Goal: Share content

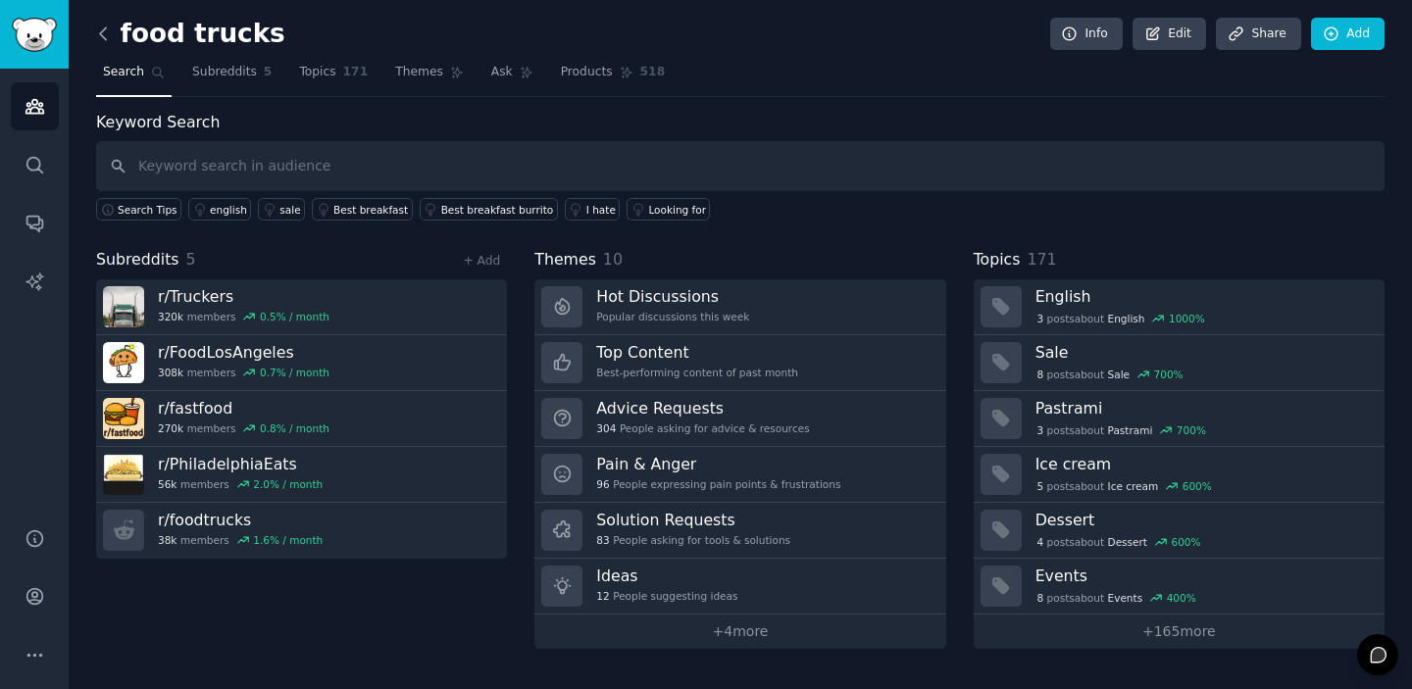
click at [100, 33] on icon at bounding box center [103, 33] width 6 height 12
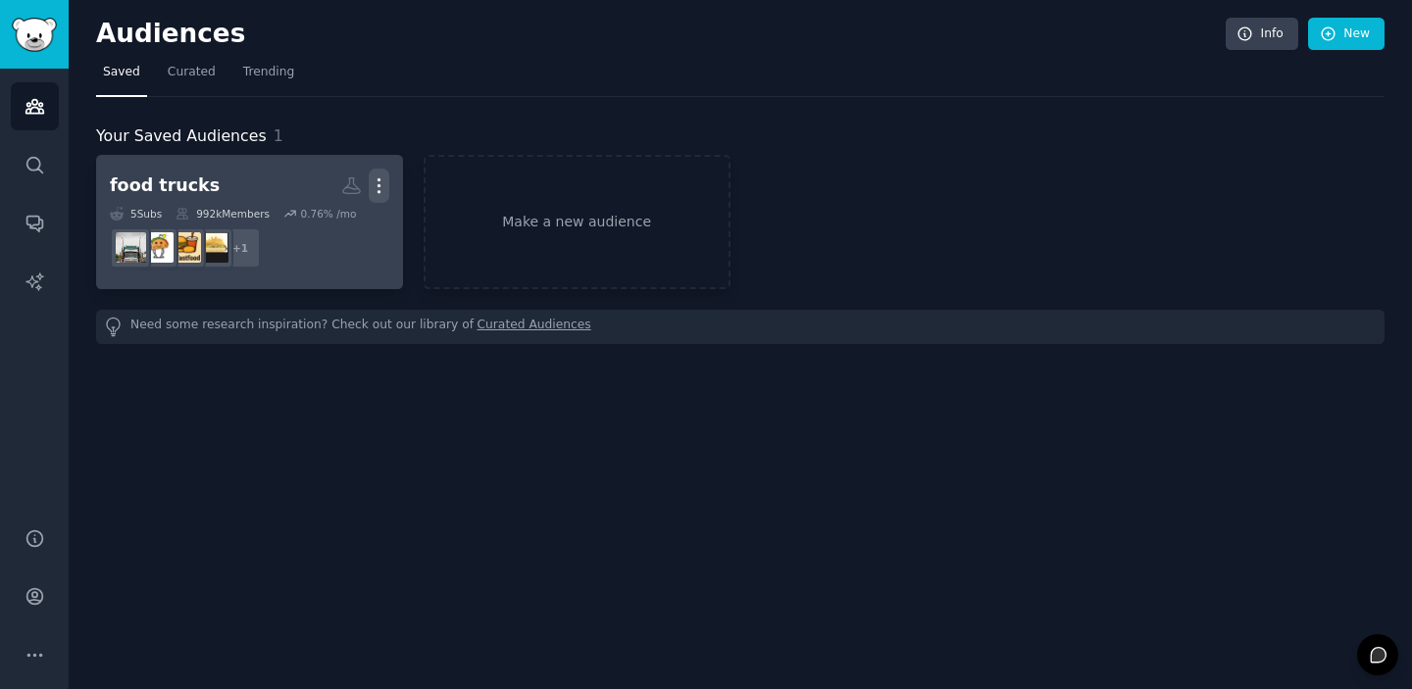
click at [383, 185] on icon "button" at bounding box center [379, 186] width 21 height 21
click at [328, 197] on p "View" at bounding box center [319, 192] width 32 height 21
click at [219, 180] on h2 "food trucks More" at bounding box center [249, 186] width 279 height 34
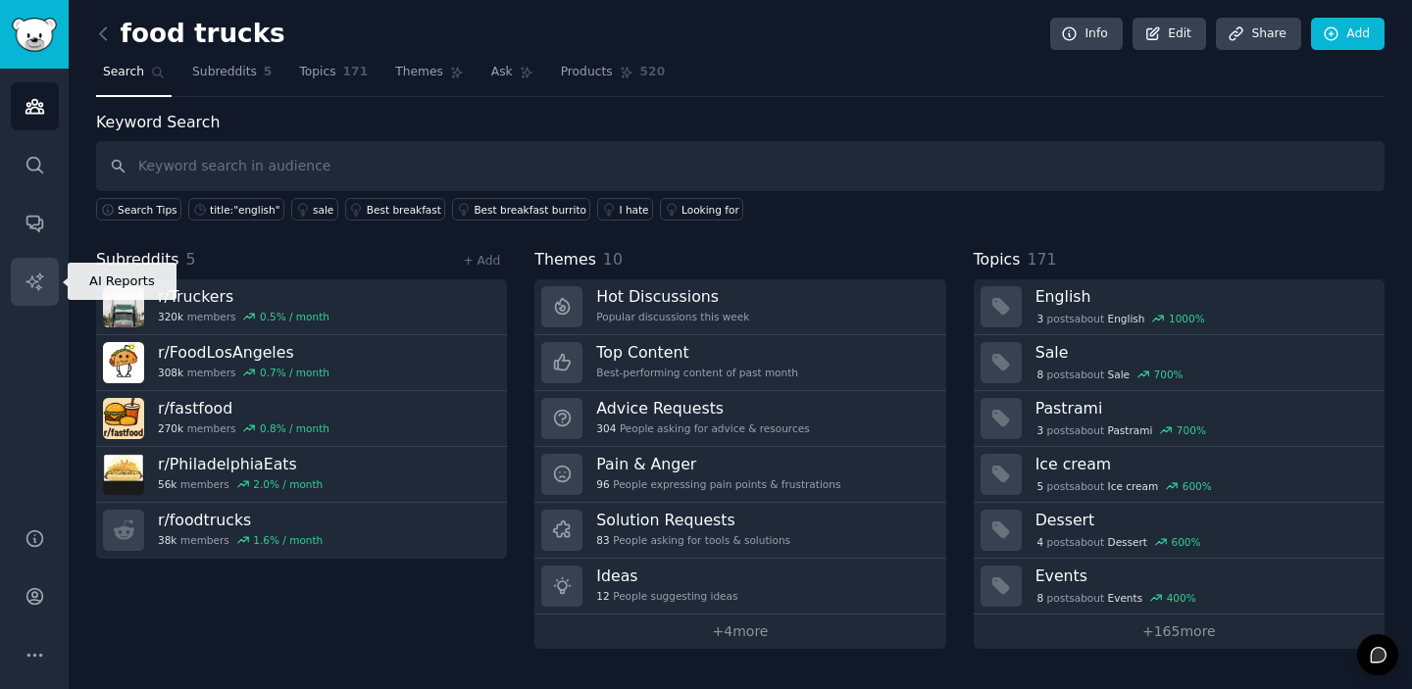
click at [45, 292] on link "AI Reports" at bounding box center [35, 282] width 48 height 48
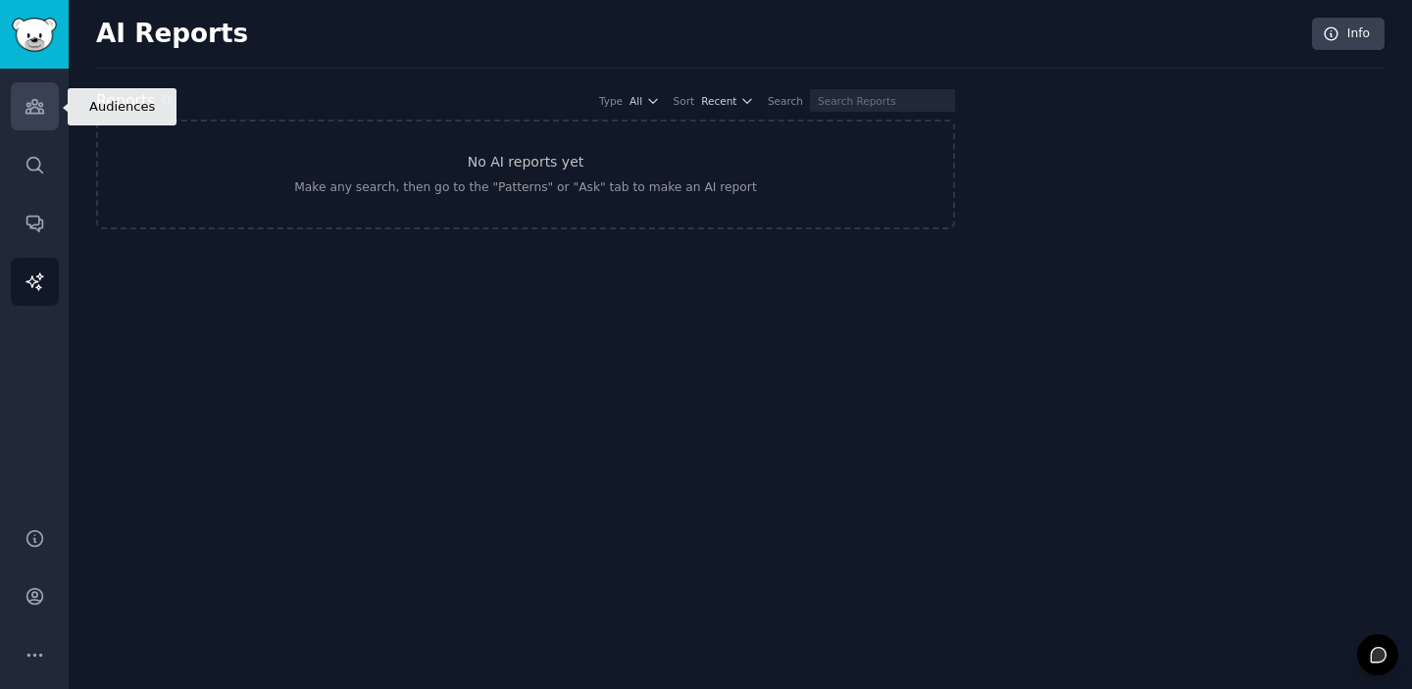
click at [37, 97] on icon "Sidebar" at bounding box center [35, 106] width 21 height 21
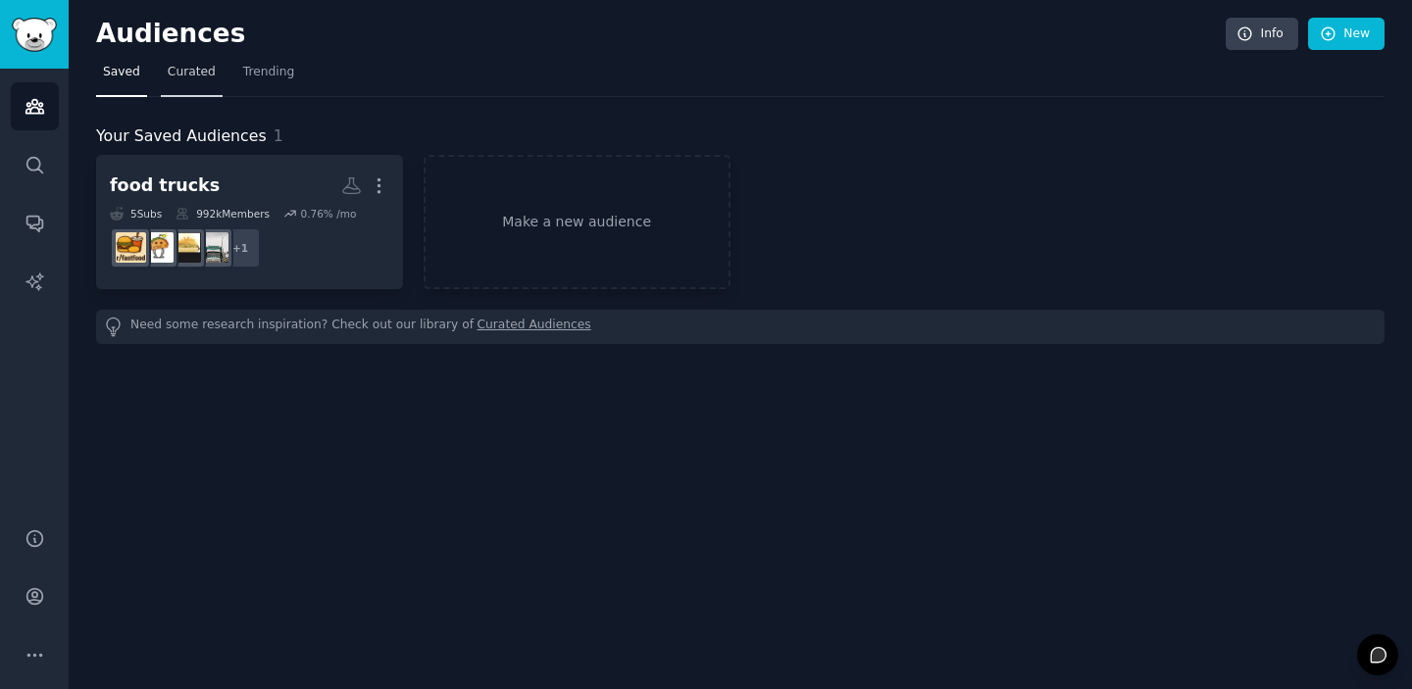
click at [190, 74] on span "Curated" at bounding box center [192, 73] width 48 height 18
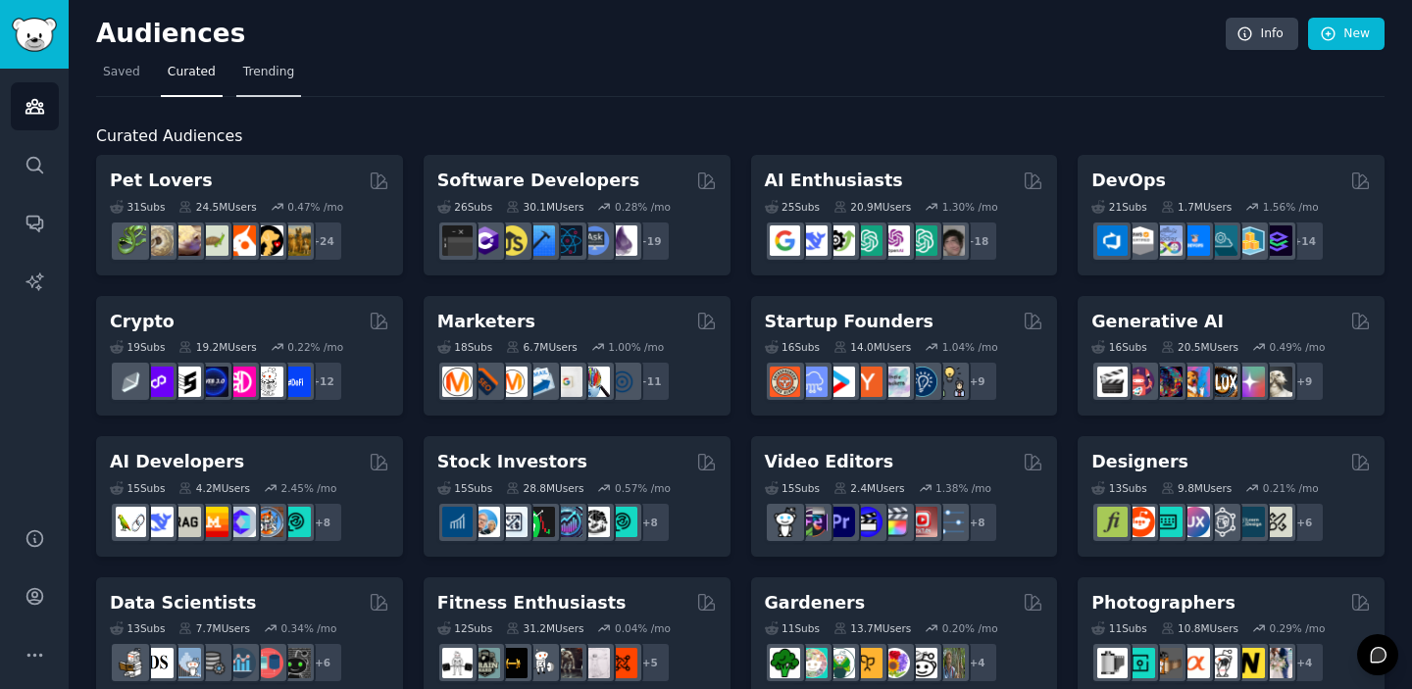
click at [266, 76] on span "Trending" at bounding box center [268, 73] width 51 height 18
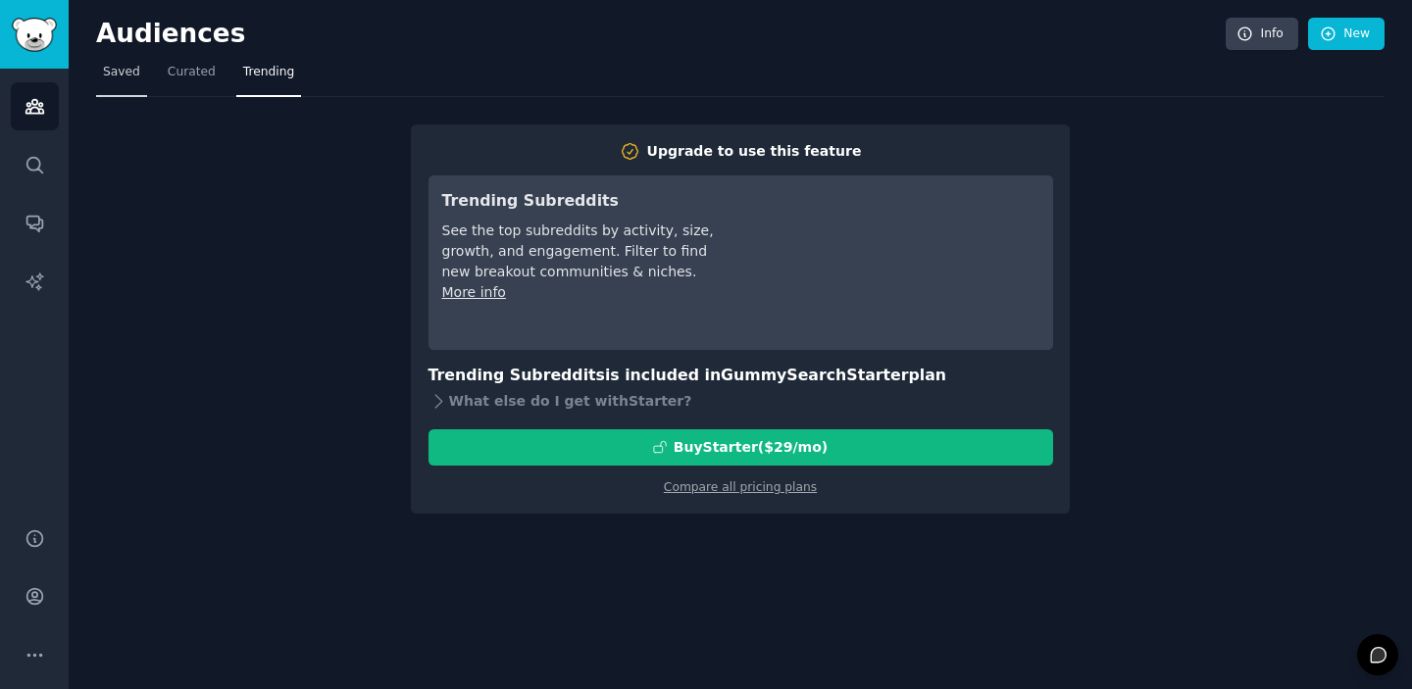
click at [117, 70] on span "Saved" at bounding box center [121, 73] width 37 height 18
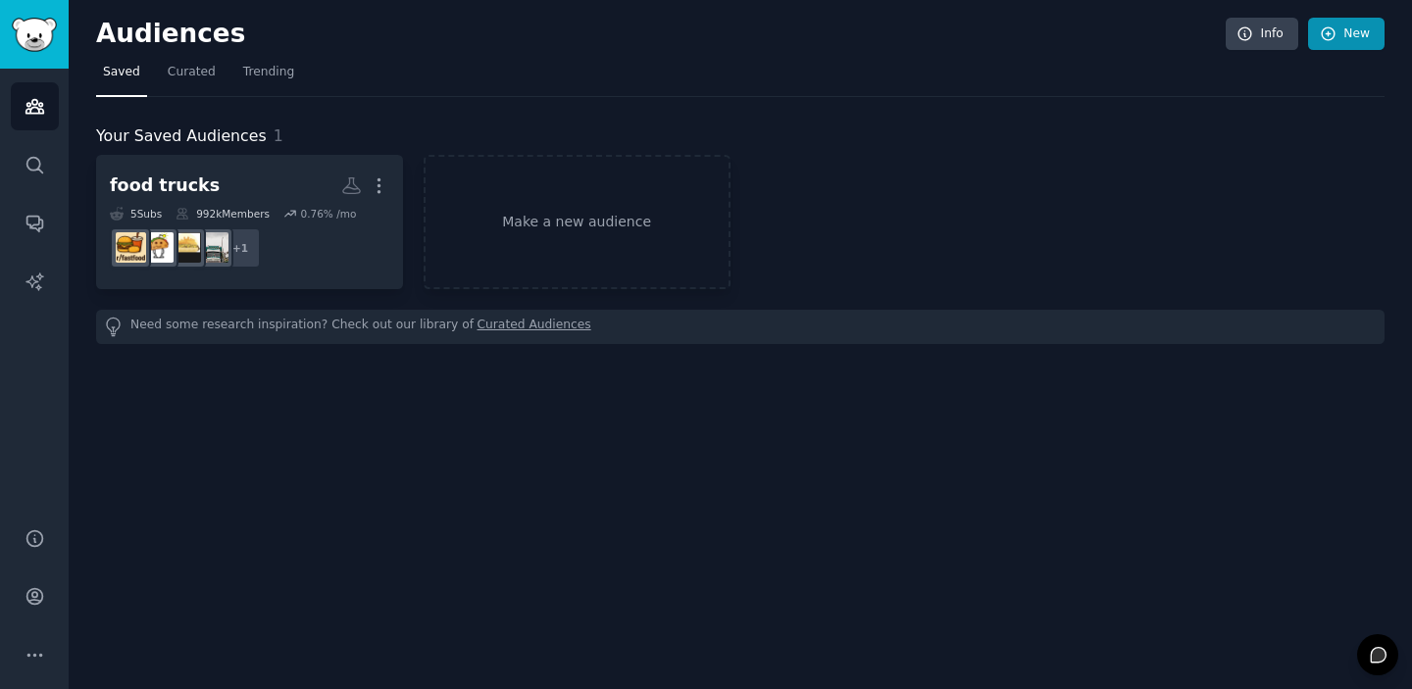
click at [1345, 42] on link "New" at bounding box center [1346, 34] width 76 height 33
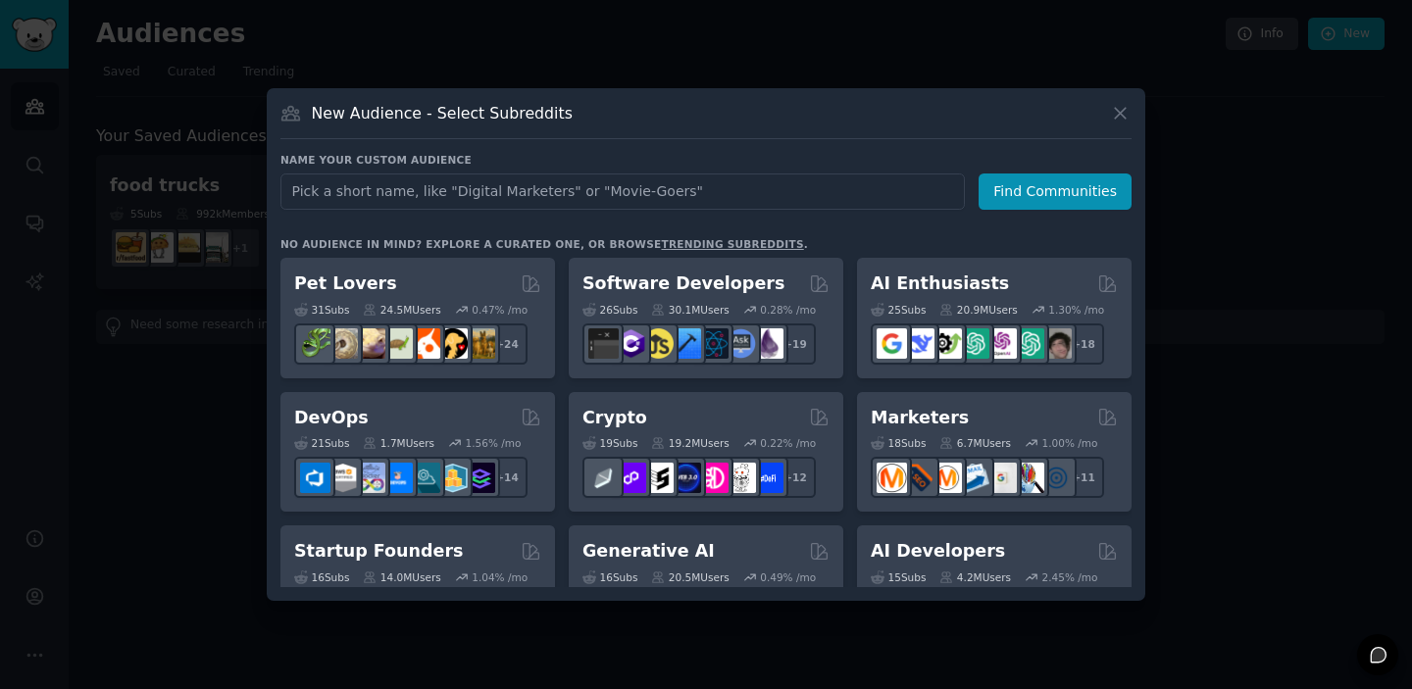
click at [1131, 123] on button at bounding box center [1120, 113] width 23 height 23
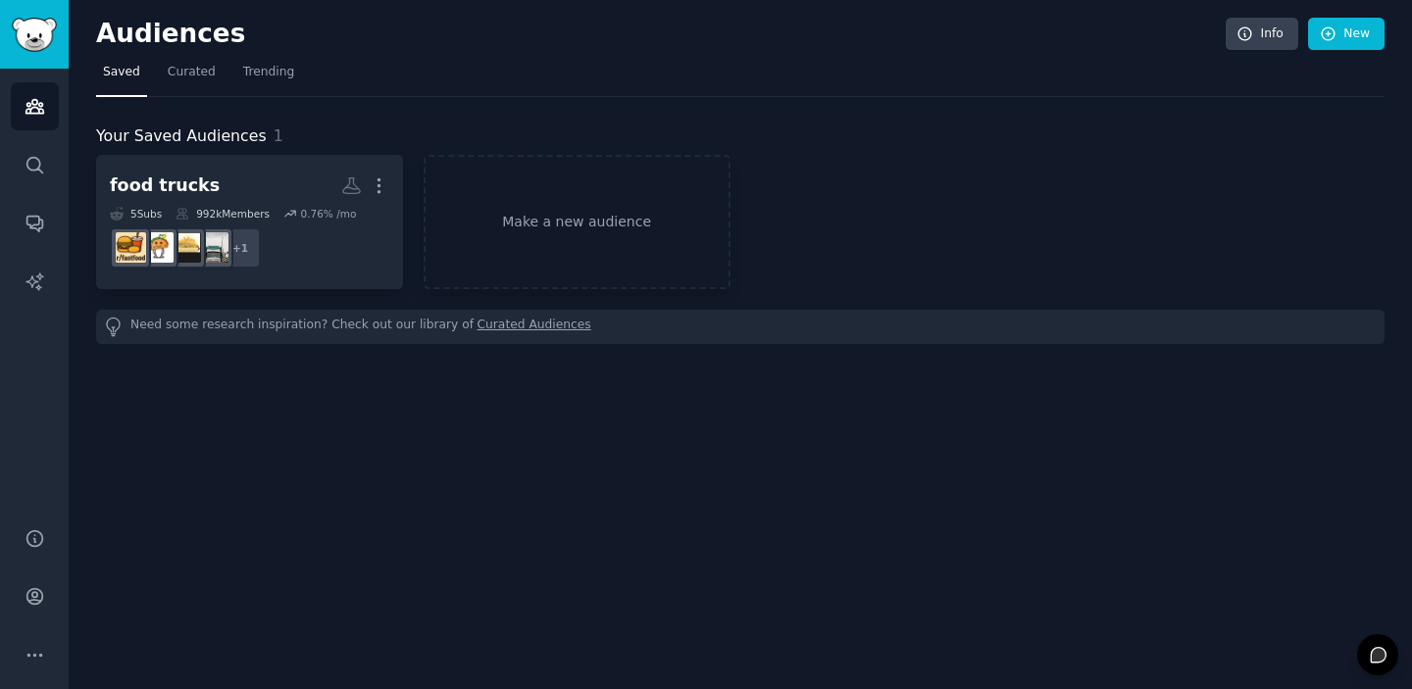
click at [36, 36] on img "Sidebar" at bounding box center [34, 35] width 45 height 34
click at [32, 659] on icon "Sidebar" at bounding box center [35, 655] width 21 height 21
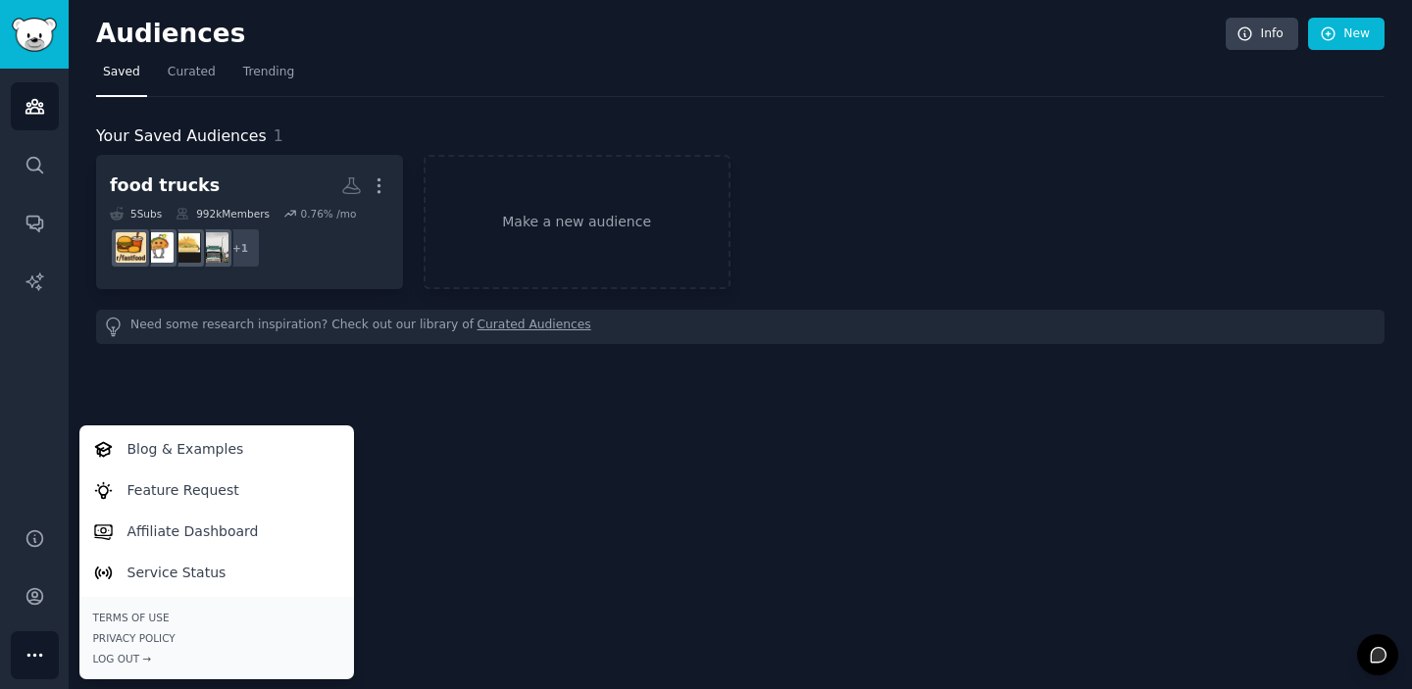
click at [517, 371] on div "Audiences Info New Saved Curated Trending Your Saved Audiences 1 food trucks Mo…" at bounding box center [741, 344] width 1344 height 689
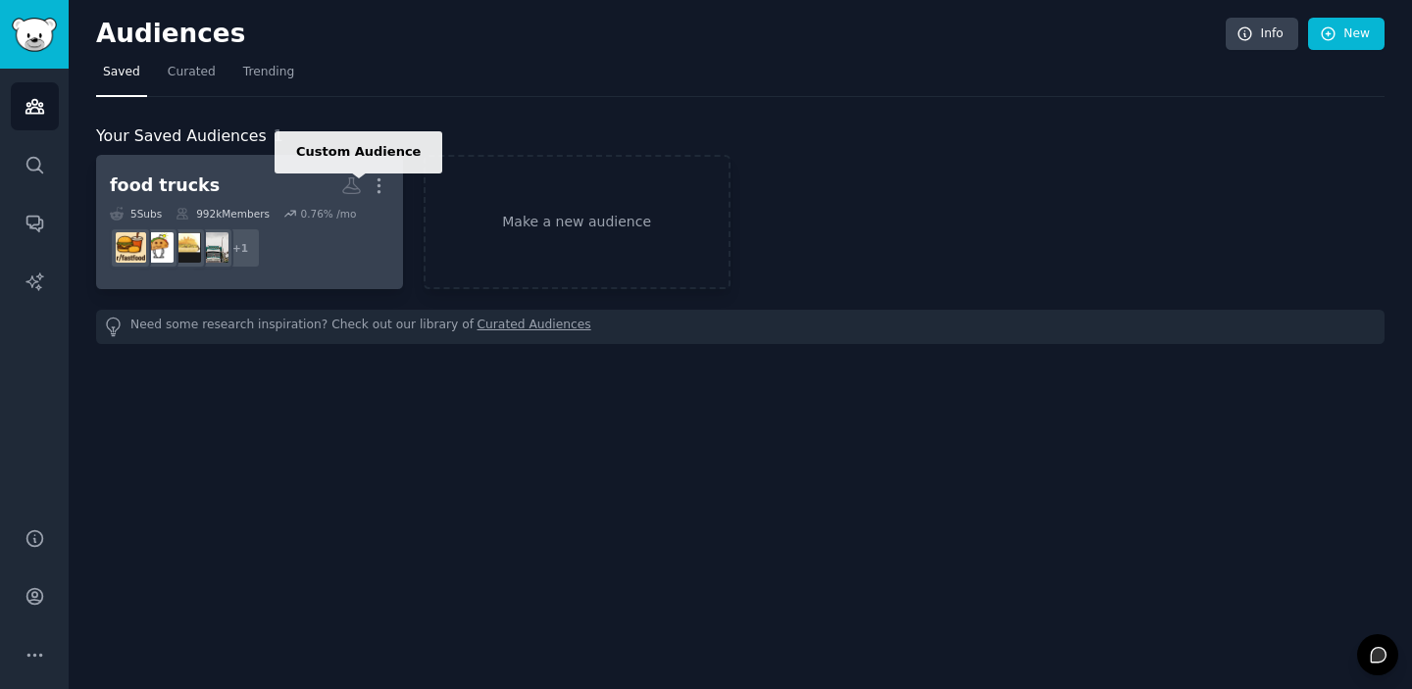
click at [348, 183] on icon at bounding box center [351, 186] width 17 height 16
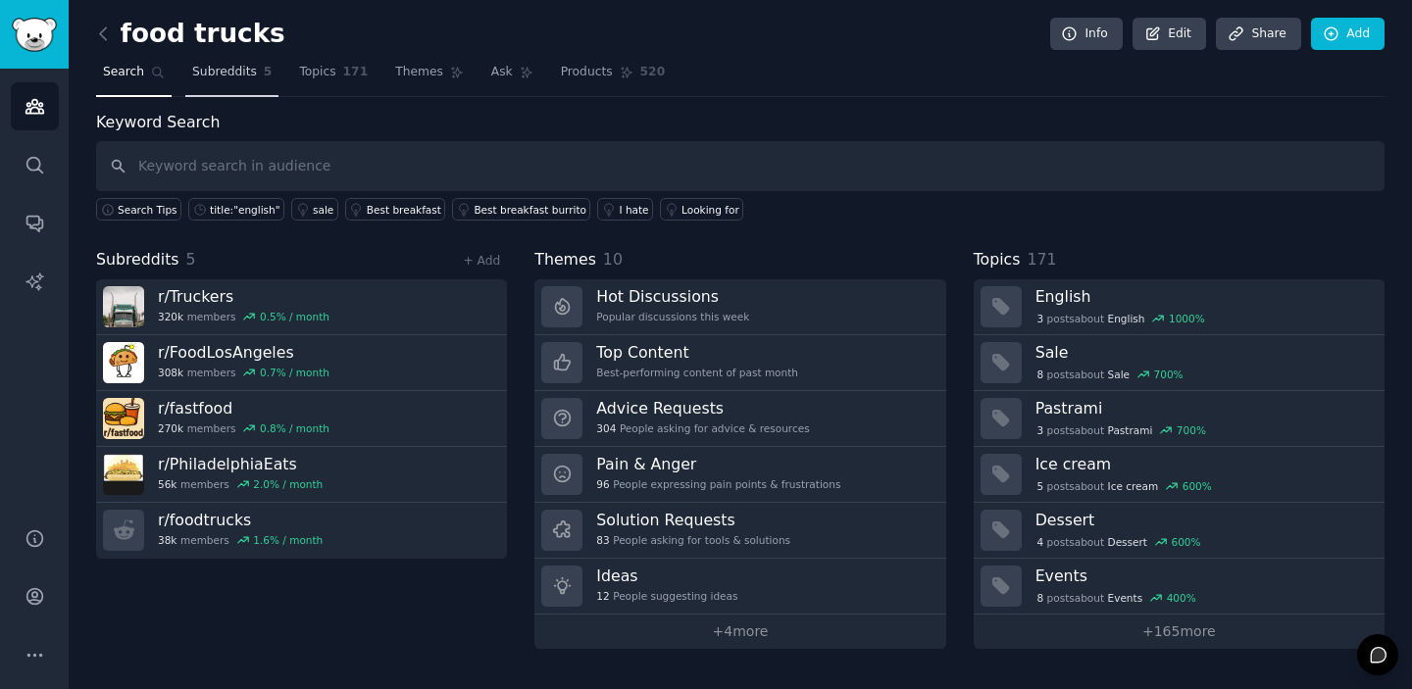
click at [236, 76] on span "Subreddits" at bounding box center [224, 73] width 65 height 18
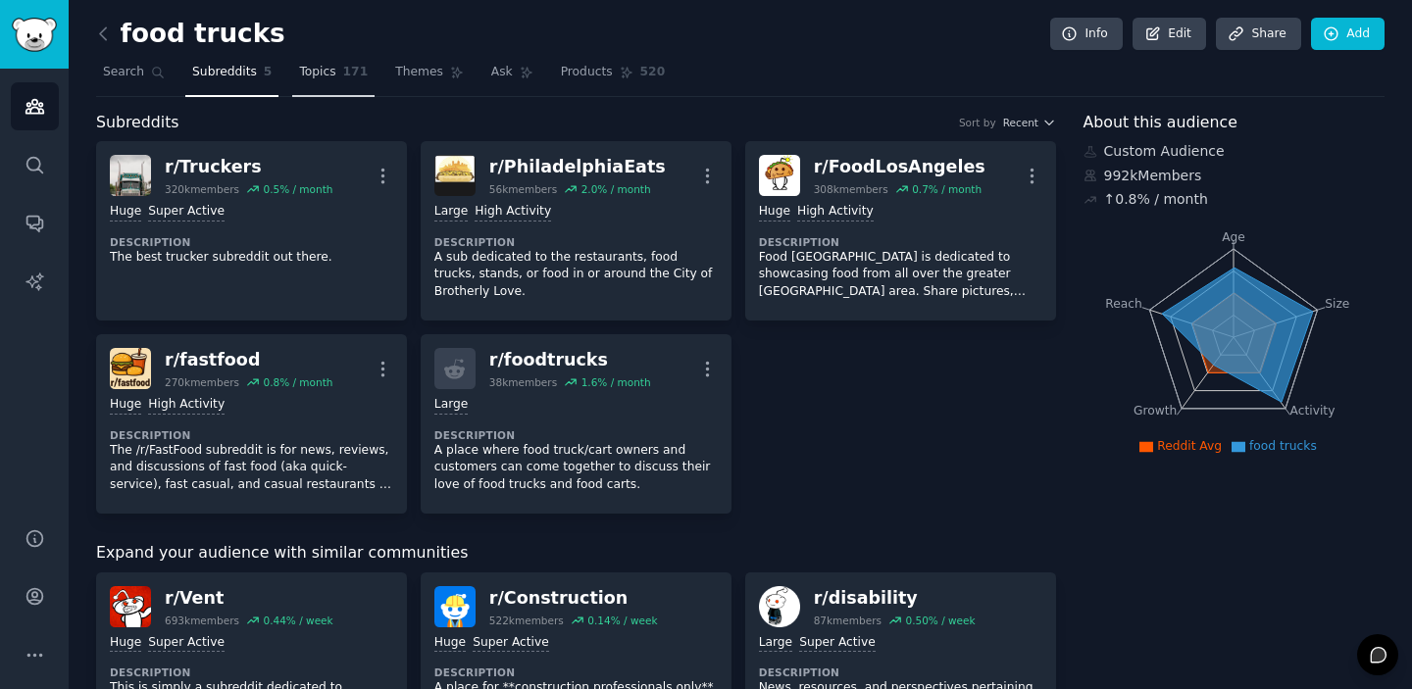
click at [316, 70] on span "Topics" at bounding box center [317, 73] width 36 height 18
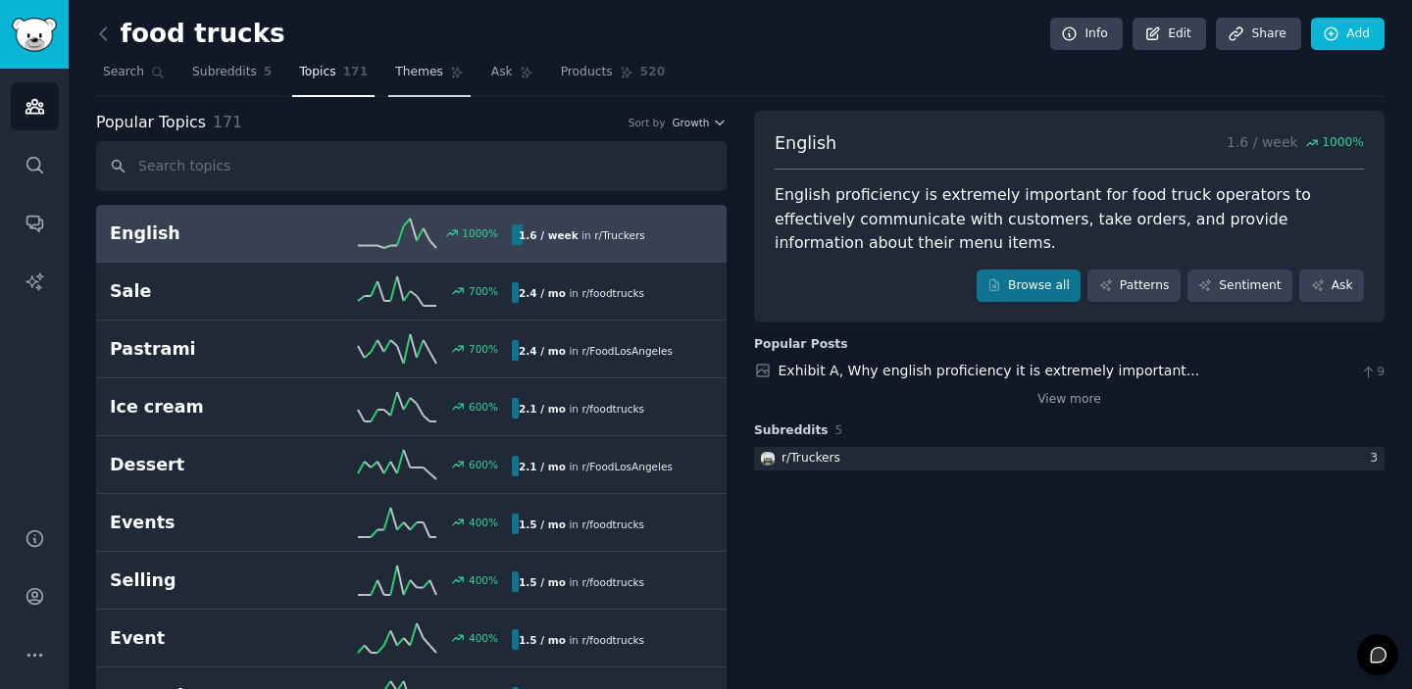
click at [395, 76] on span "Themes" at bounding box center [419, 73] width 48 height 18
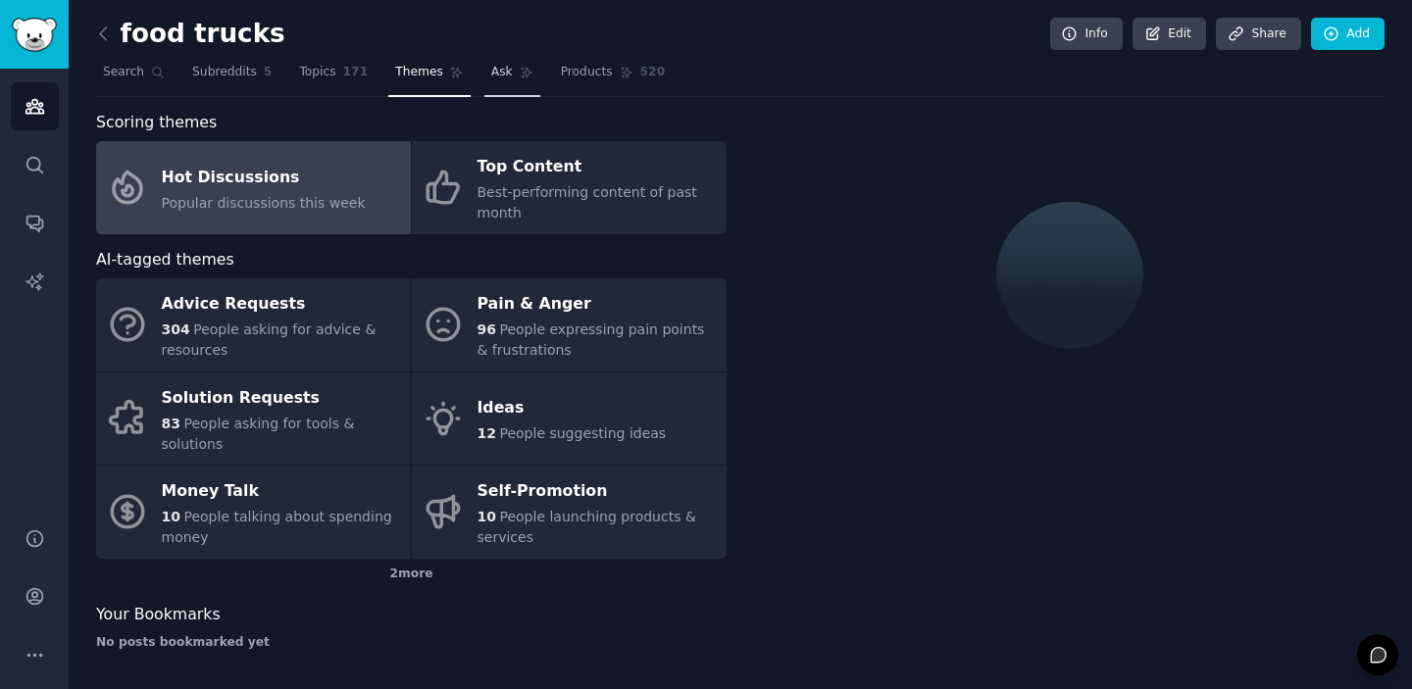
click at [497, 75] on span "Ask" at bounding box center [502, 73] width 22 height 18
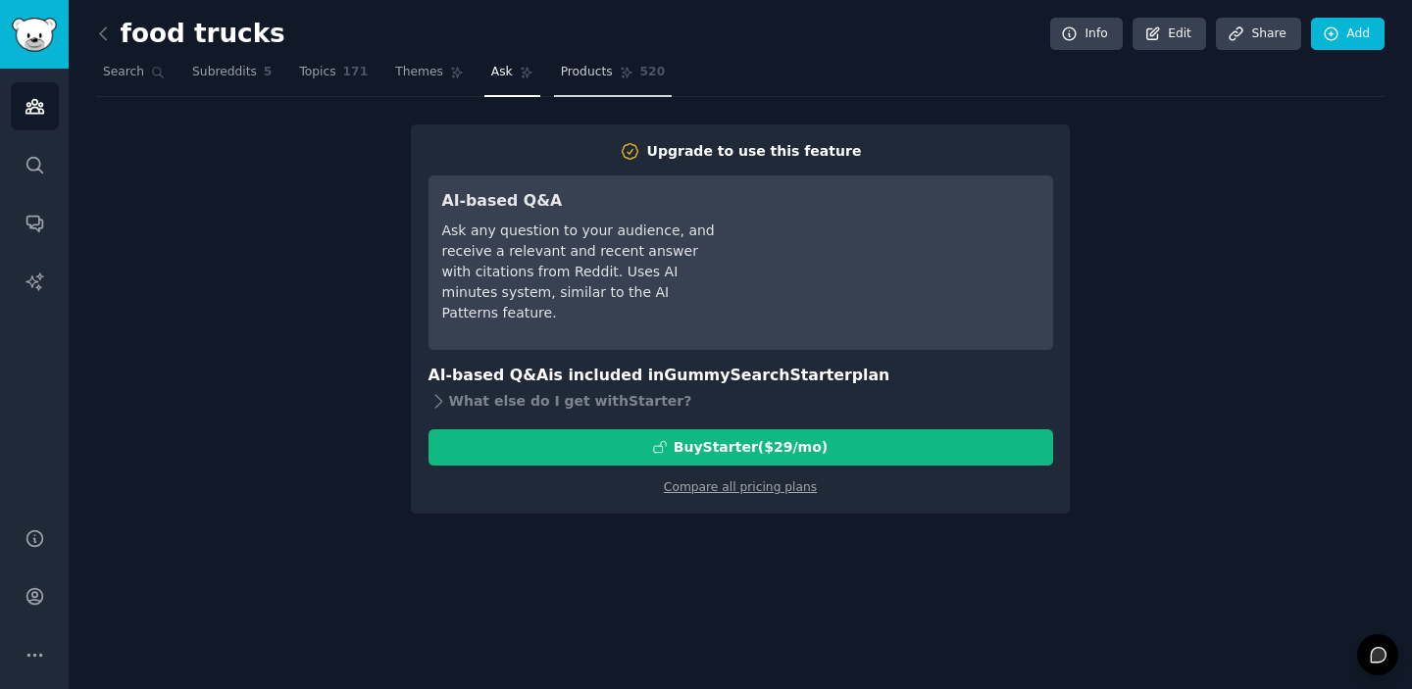
click at [564, 76] on span "Products" at bounding box center [587, 73] width 52 height 18
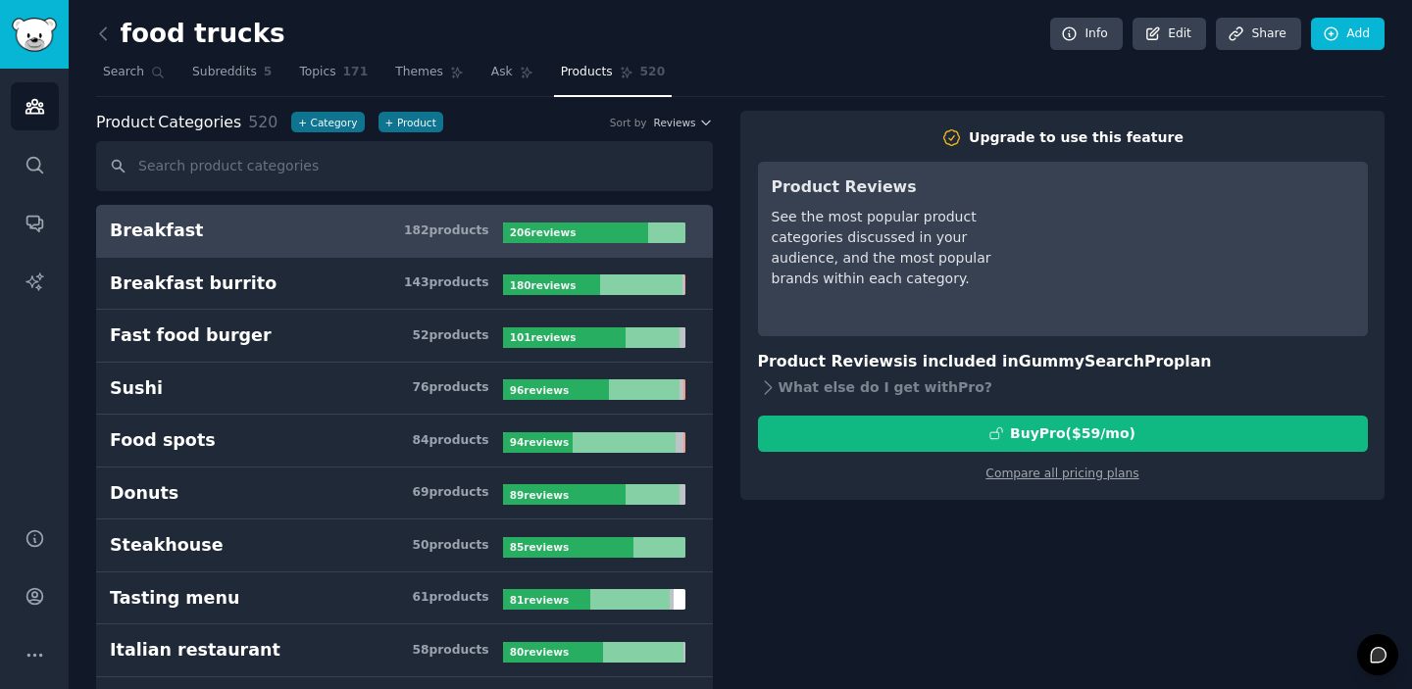
click at [47, 42] on img "Sidebar" at bounding box center [34, 35] width 45 height 34
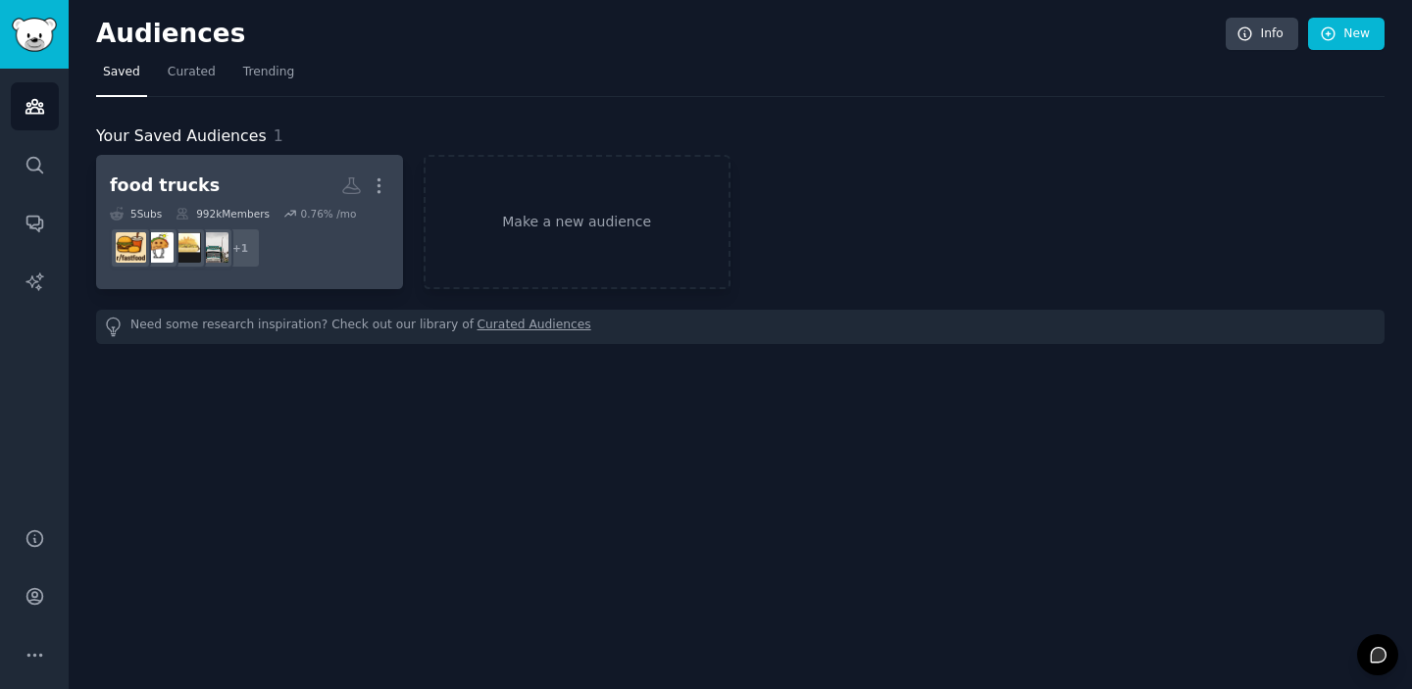
click at [147, 212] on div "5 Sub s" at bounding box center [136, 214] width 52 height 14
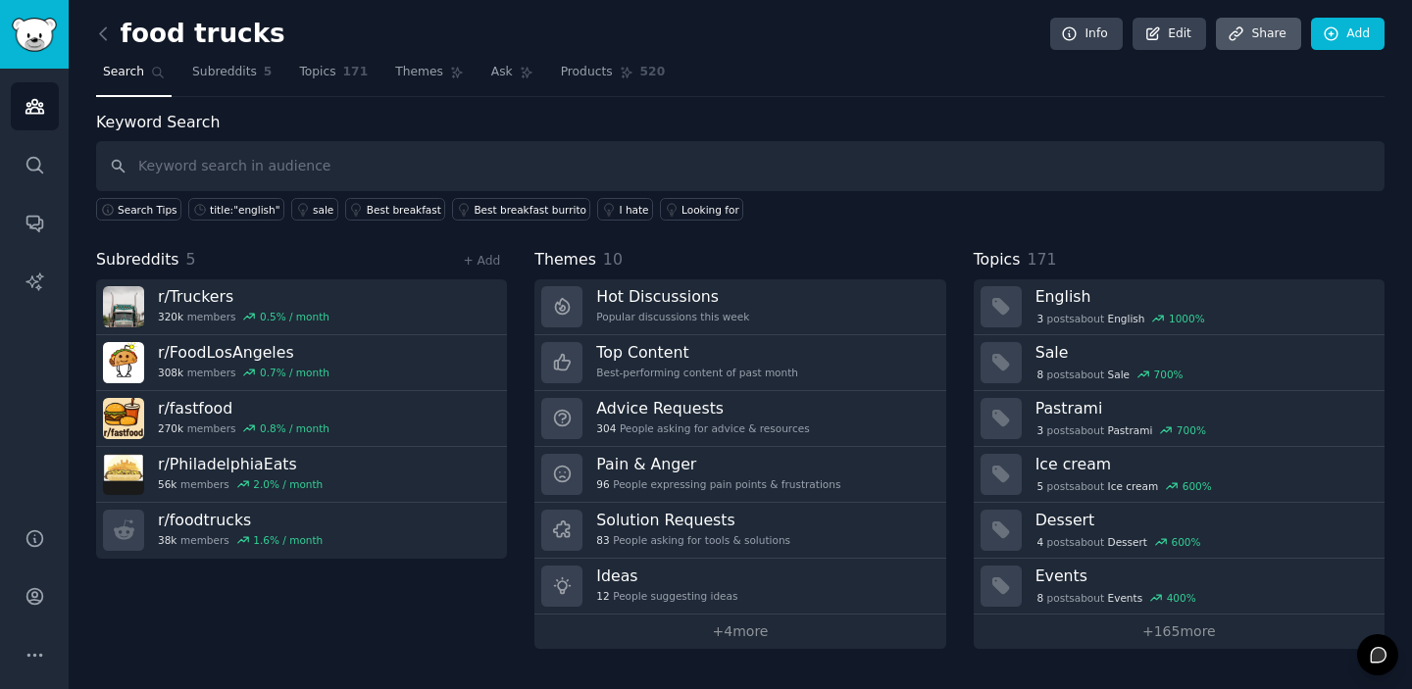
click at [1252, 26] on link "Share" at bounding box center [1258, 34] width 84 height 33
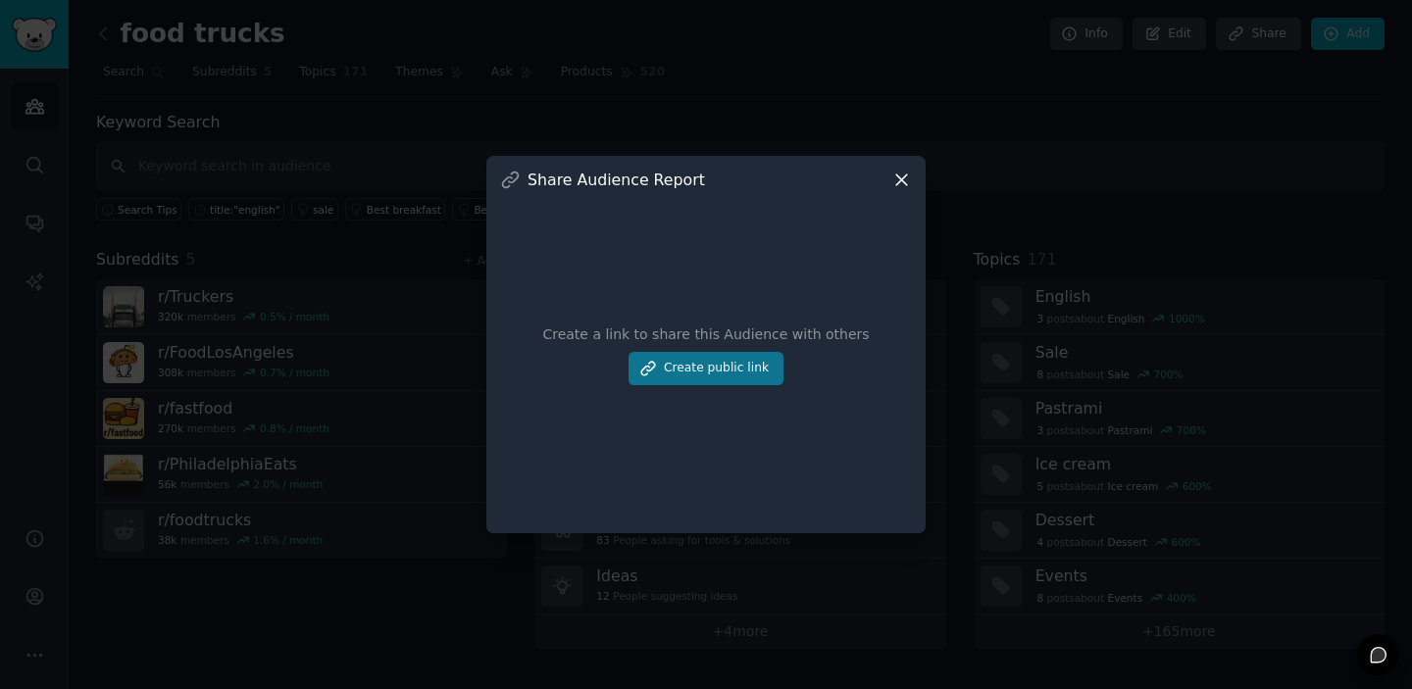
click at [709, 364] on button "Create public link" at bounding box center [706, 368] width 155 height 33
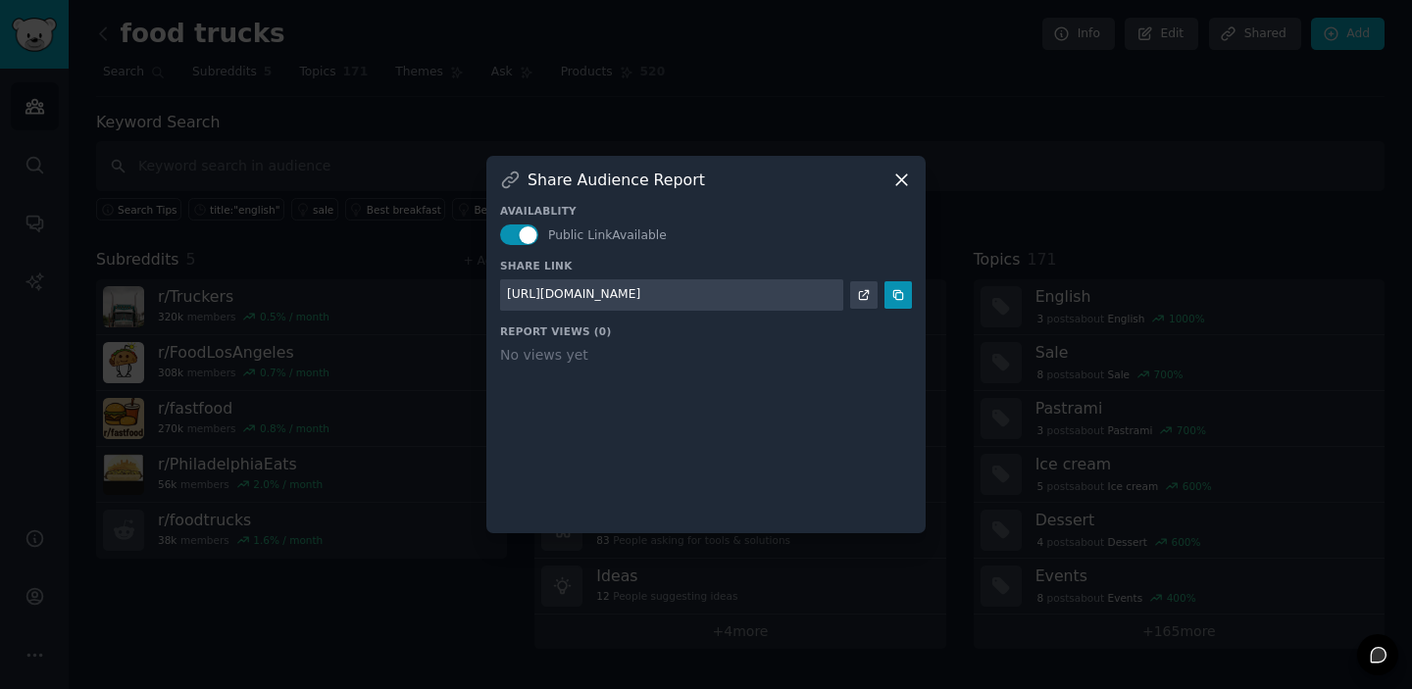
click at [868, 296] on icon at bounding box center [863, 294] width 9 height 9
